Goal: Check status: Check status

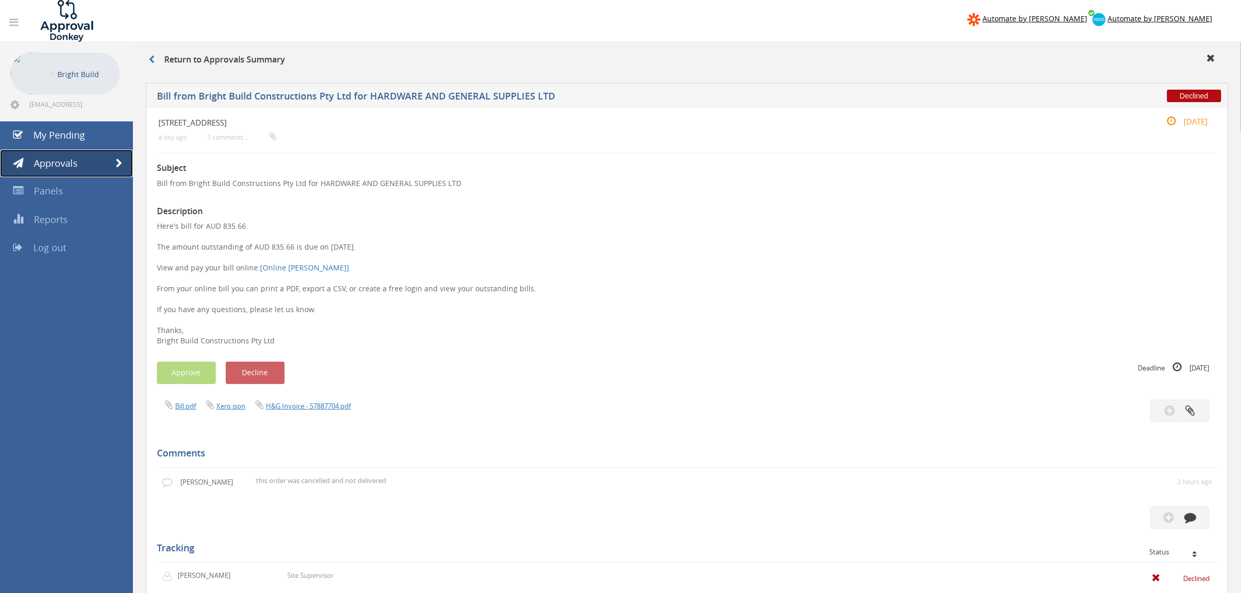
click at [86, 168] on link "Approvals" at bounding box center [66, 164] width 133 height 28
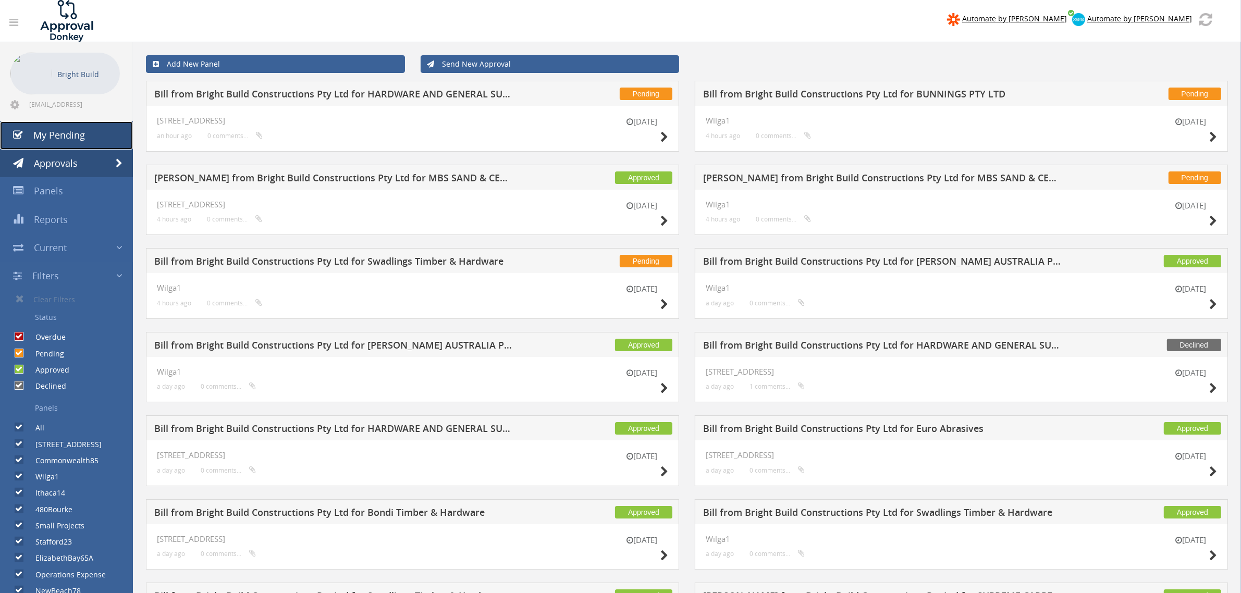
click at [55, 133] on span "My Pending" at bounding box center [59, 135] width 52 height 13
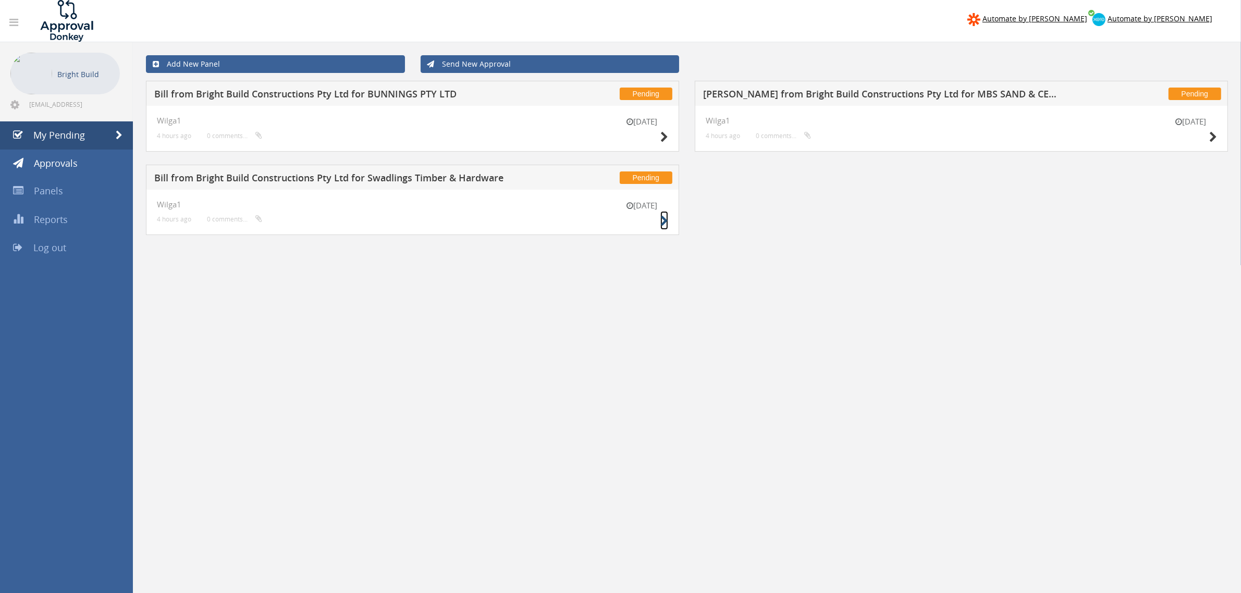
click at [662, 221] on icon at bounding box center [664, 221] width 8 height 11
click at [1211, 132] on icon at bounding box center [1213, 137] width 8 height 11
click at [663, 137] on icon at bounding box center [664, 137] width 8 height 11
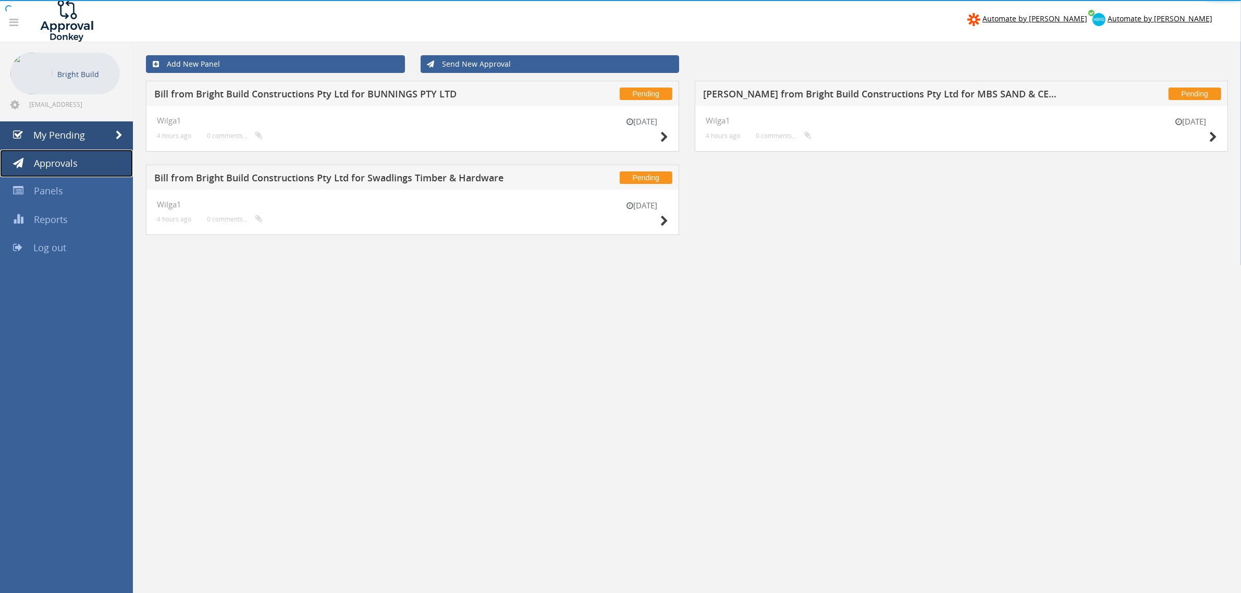
click at [48, 162] on span "Approvals" at bounding box center [56, 163] width 44 height 13
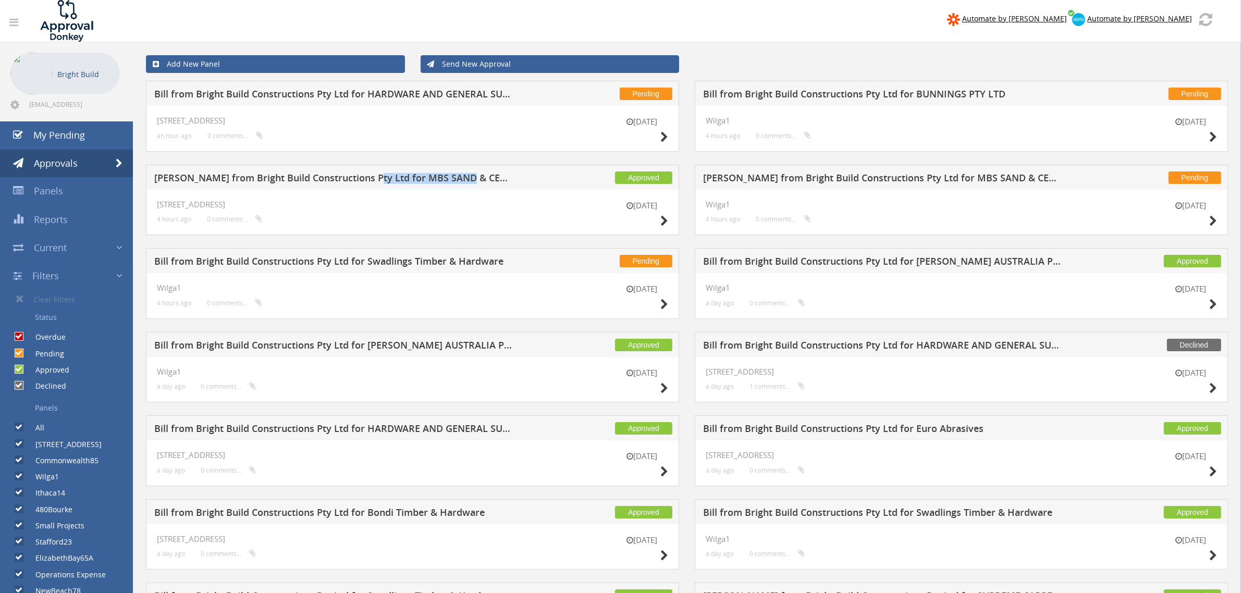
drag, startPoint x: 465, startPoint y: 180, endPoint x: 361, endPoint y: 180, distance: 104.2
click at [361, 180] on h5 "[PERSON_NAME] from Bright Build Constructions Pty Ltd for MBS SAND & CEMENT" at bounding box center [335, 179] width 362 height 13
click at [490, 86] on div "Pending Bill from Bright Build Constructions Pty Ltd for HARDWARE AND GENERAL S…" at bounding box center [412, 93] width 533 height 25
click at [660, 136] on icon at bounding box center [664, 137] width 8 height 11
